Goal: Information Seeking & Learning: Learn about a topic

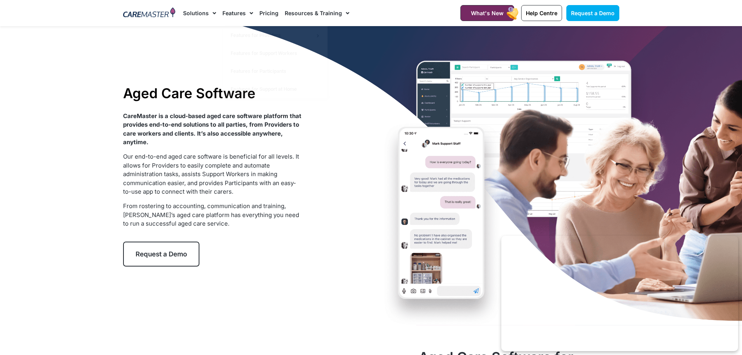
click at [264, 12] on link "Pricing" at bounding box center [268, 13] width 19 height 26
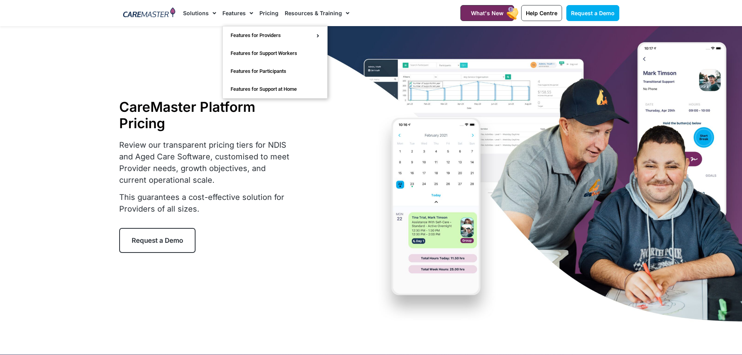
click at [237, 13] on link "Features" at bounding box center [237, 13] width 31 height 26
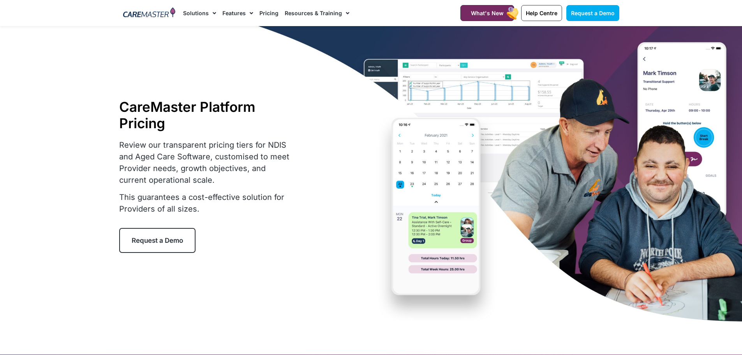
click at [190, 12] on link "Solutions" at bounding box center [199, 13] width 33 height 26
click at [203, 12] on link "Solutions" at bounding box center [199, 13] width 33 height 26
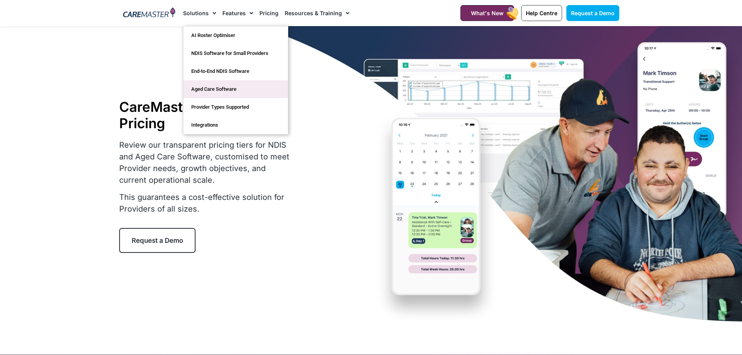
click at [219, 88] on link "Aged Care Software" at bounding box center [235, 89] width 104 height 18
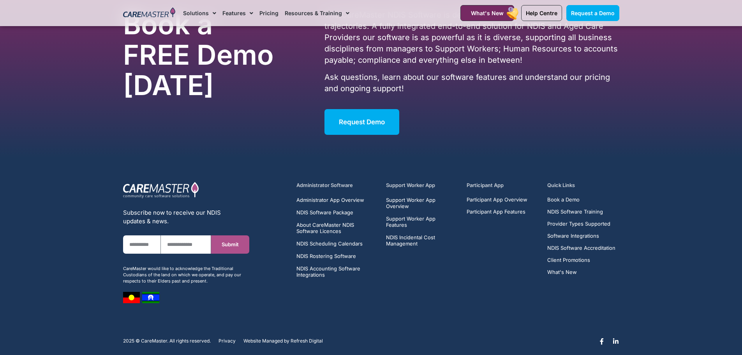
scroll to position [2323, 0]
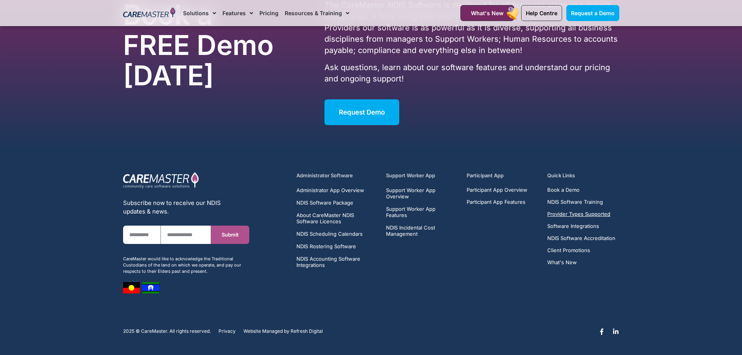
click at [584, 215] on span "Provider Types Supported" at bounding box center [578, 214] width 63 height 6
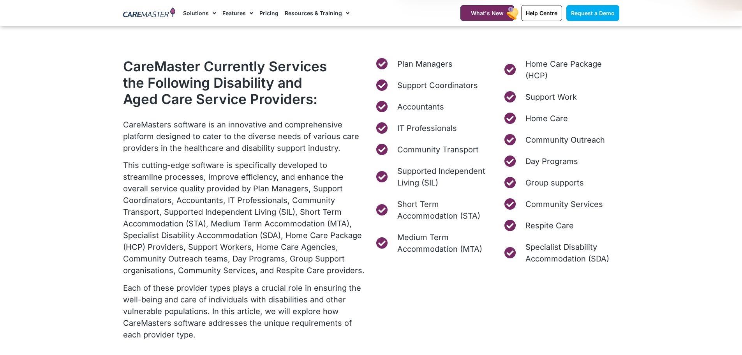
scroll to position [312, 0]
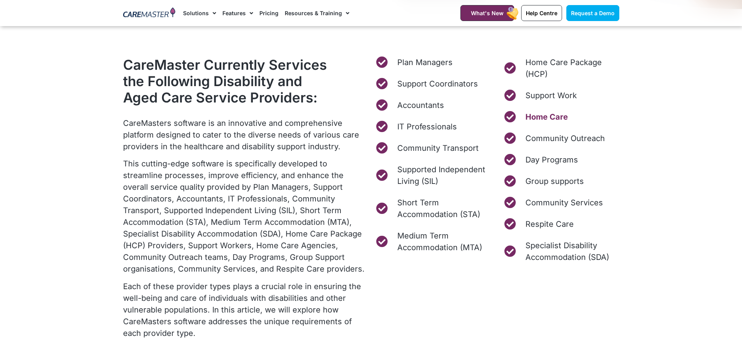
click at [544, 116] on span "Home Care" at bounding box center [545, 117] width 44 height 12
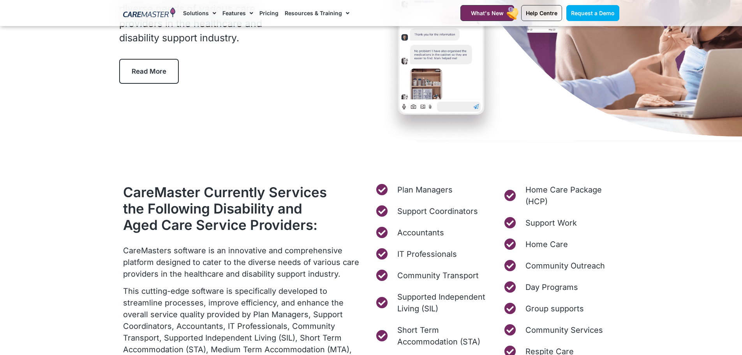
scroll to position [195, 0]
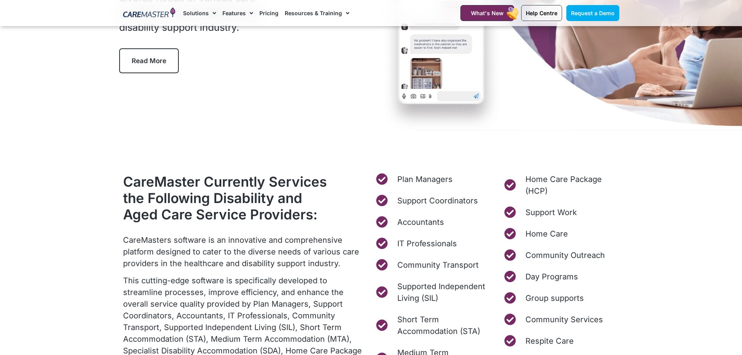
click at [514, 233] on icon at bounding box center [510, 234] width 15 height 12
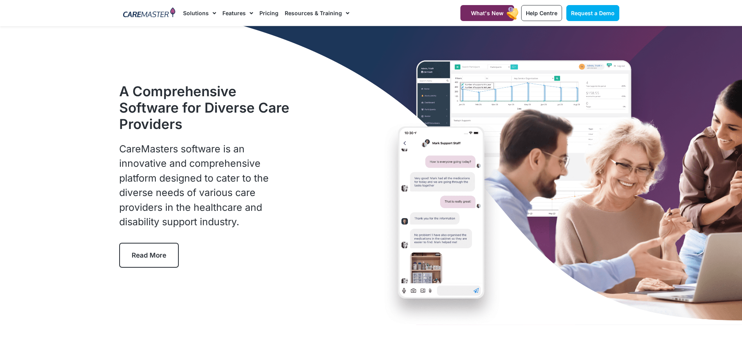
scroll to position [0, 0]
click at [144, 259] on span "Read More" at bounding box center [149, 256] width 35 height 8
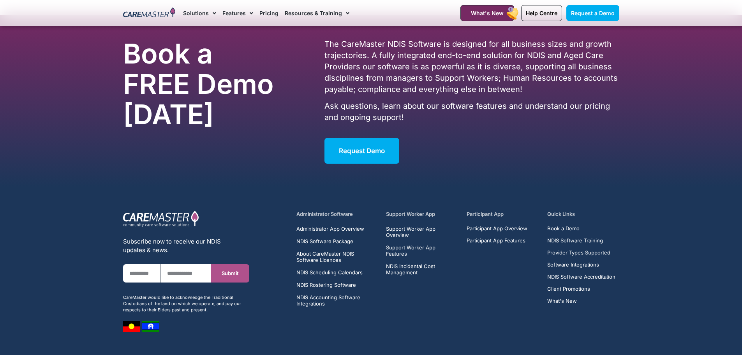
scroll to position [3947, 0]
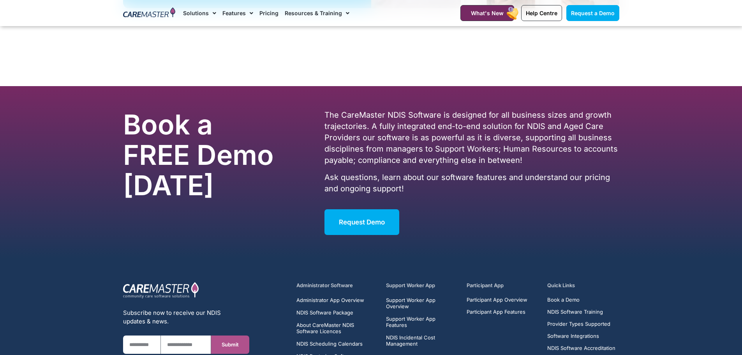
scroll to position [2323, 0]
